Goal: Check status: Check status

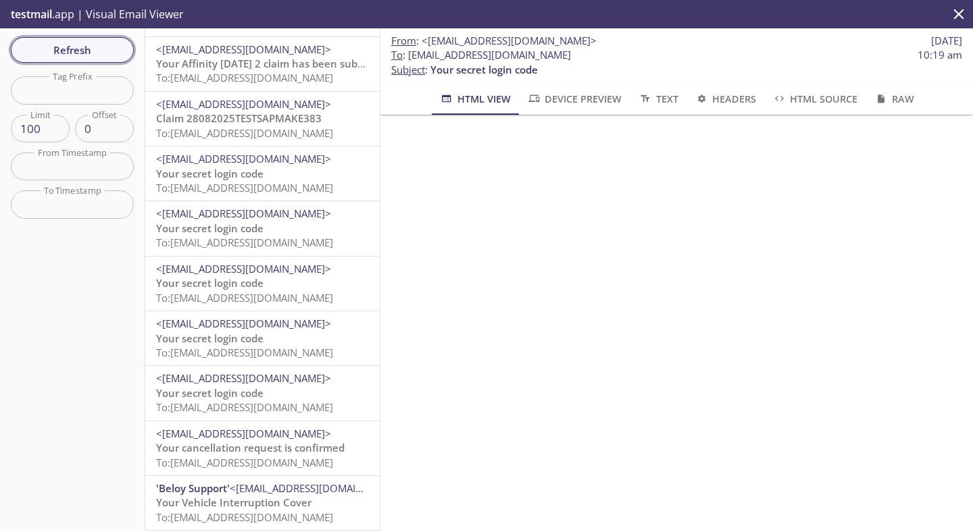
click at [119, 49] on span "Refresh" at bounding box center [72, 50] width 101 height 18
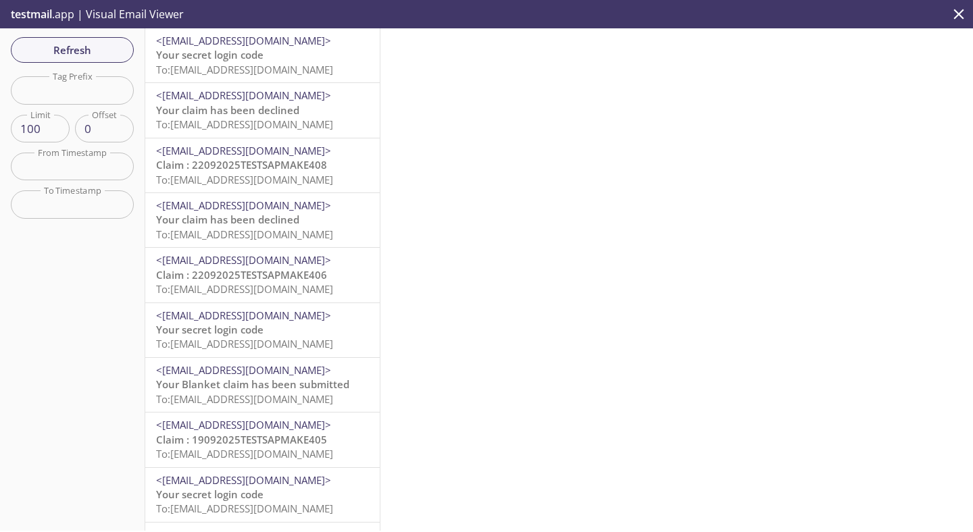
click at [264, 76] on span "To: [EMAIL_ADDRESS][DOMAIN_NAME]" at bounding box center [244, 70] width 177 height 14
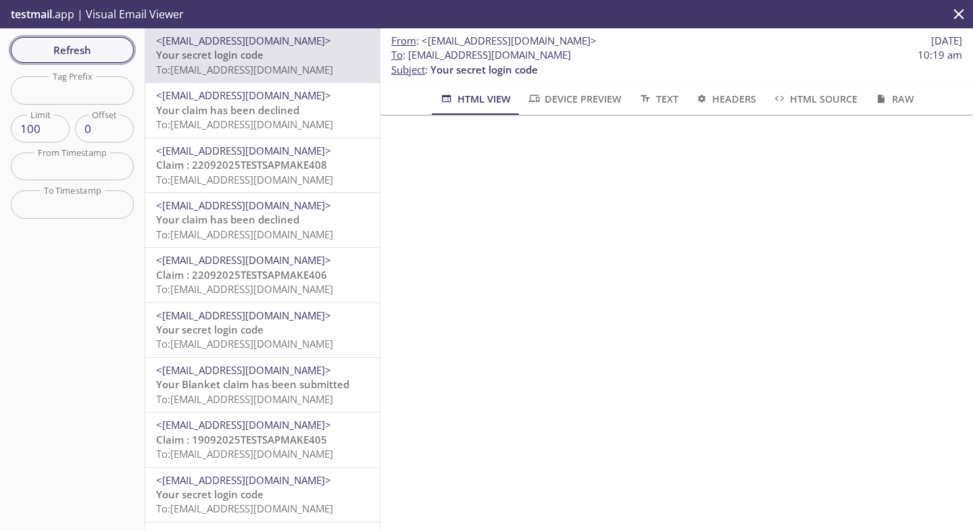
click at [91, 43] on span "Refresh" at bounding box center [72, 50] width 101 height 18
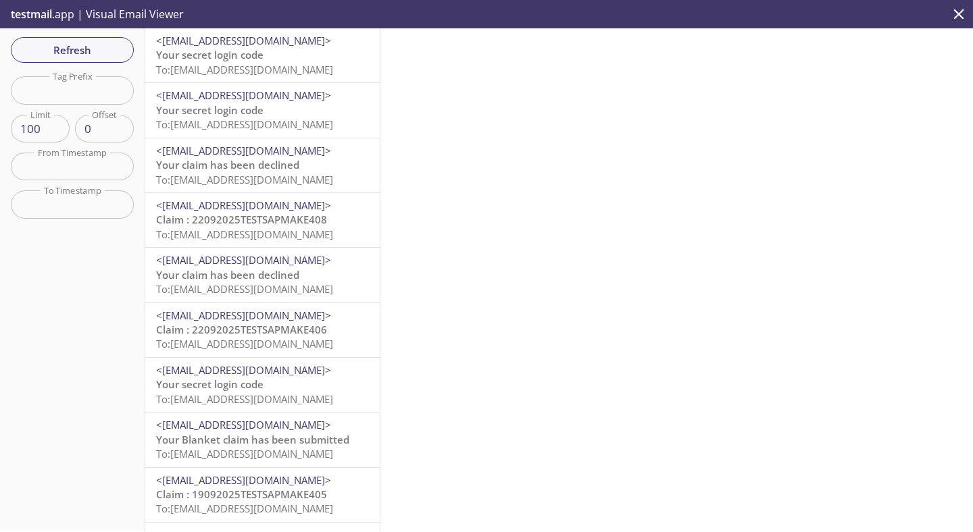
click at [236, 80] on div "<[EMAIL_ADDRESS][DOMAIN_NAME]> Your secret login code To: [EMAIL_ADDRESS][DOMAI…" at bounding box center [262, 55] width 234 height 54
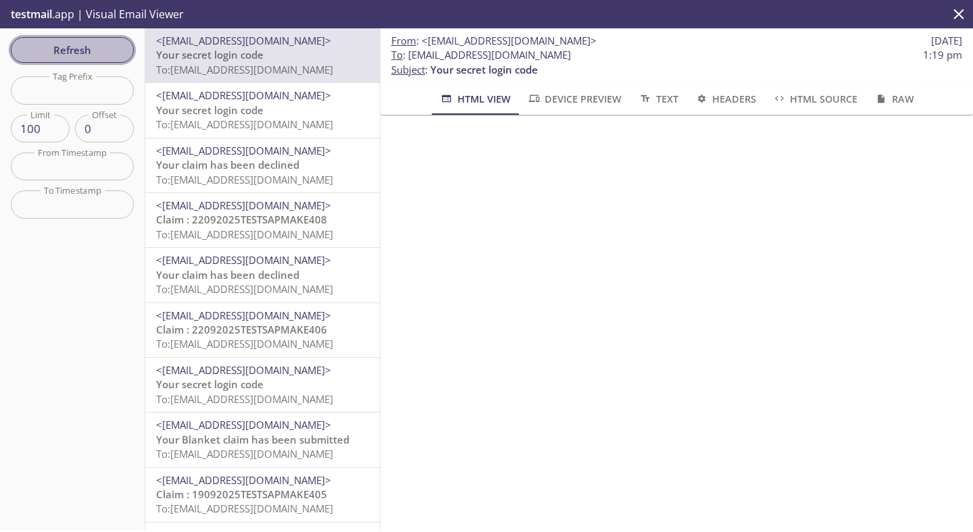
click at [71, 49] on span "Refresh" at bounding box center [72, 50] width 101 height 18
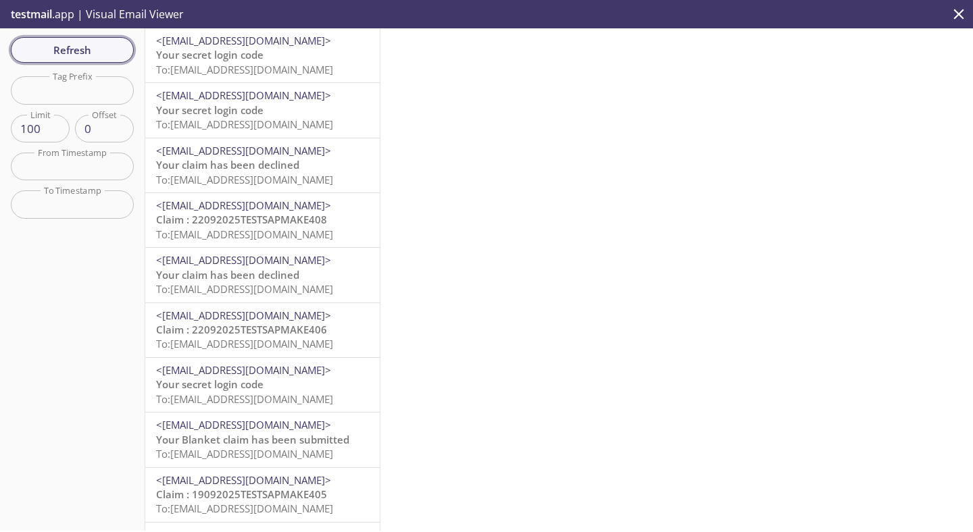
click at [88, 42] on span "Refresh" at bounding box center [72, 50] width 101 height 18
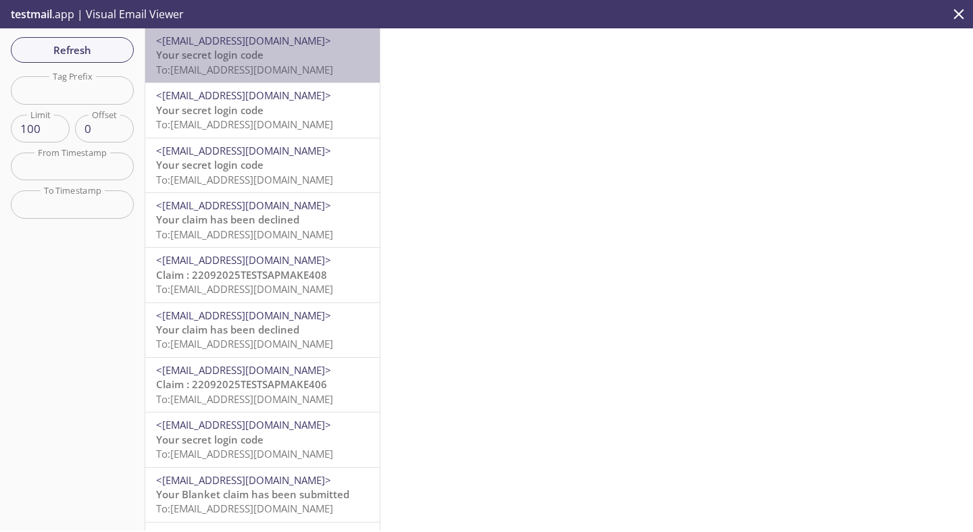
click at [237, 68] on span "To: [EMAIL_ADDRESS][DOMAIN_NAME]" at bounding box center [244, 70] width 177 height 14
